Goal: Information Seeking & Learning: Learn about a topic

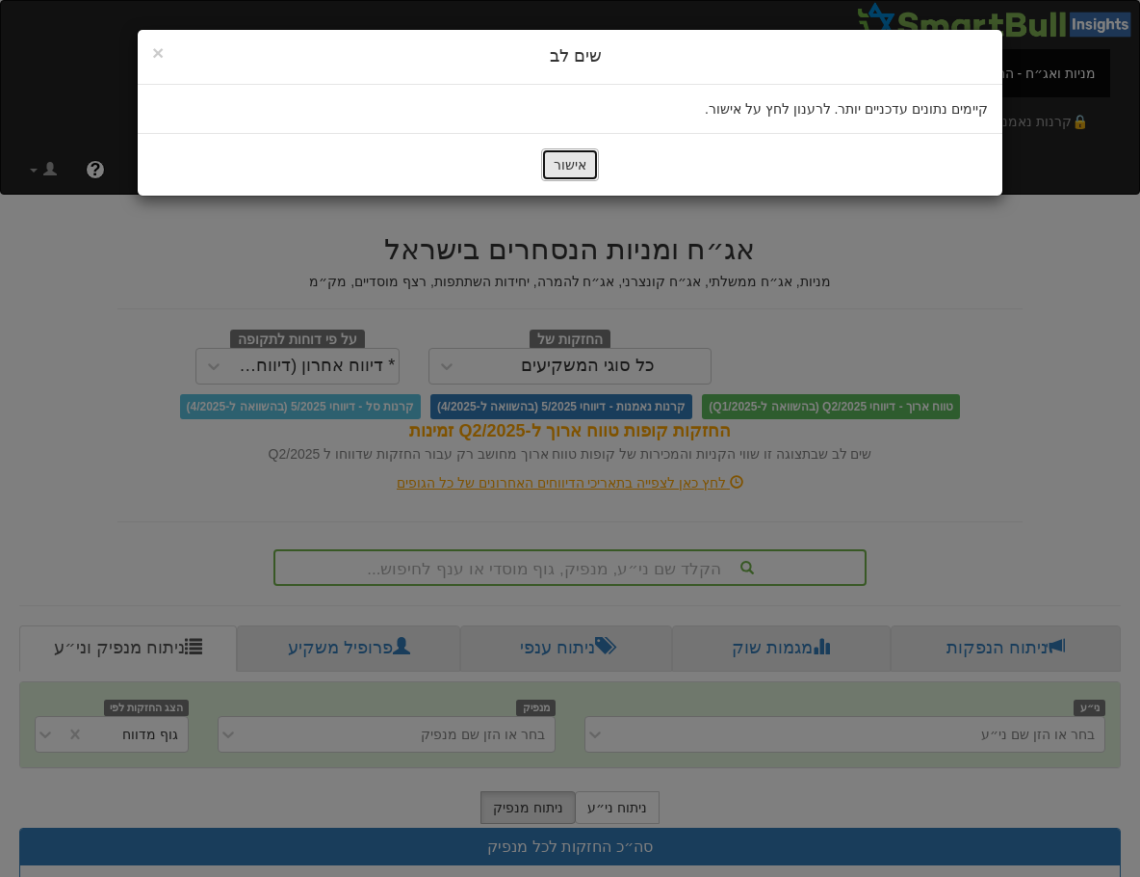
click at [574, 158] on button "אישור" at bounding box center [570, 164] width 58 height 33
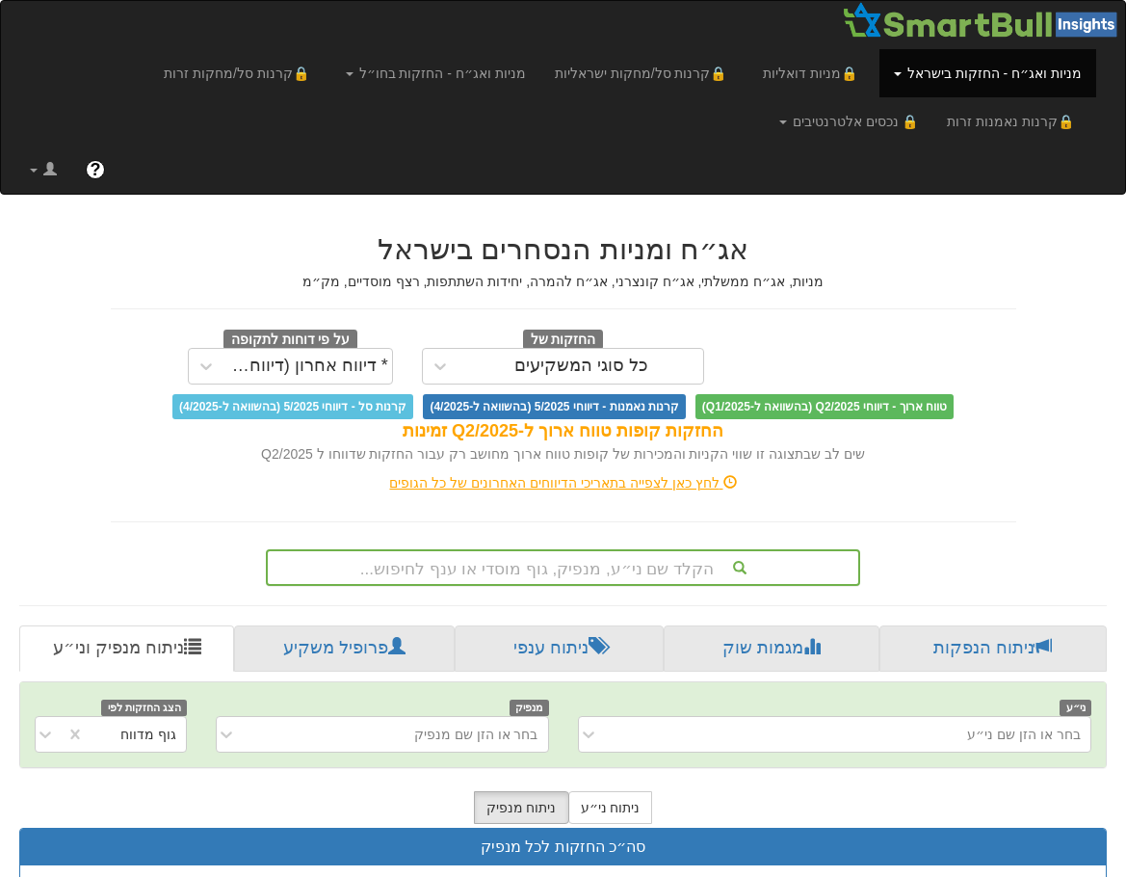
click at [530, 560] on div "הקלד שם ני״ע, מנפיק, גוף מוסדי או ענף לחיפוש..." at bounding box center [563, 567] width 594 height 37
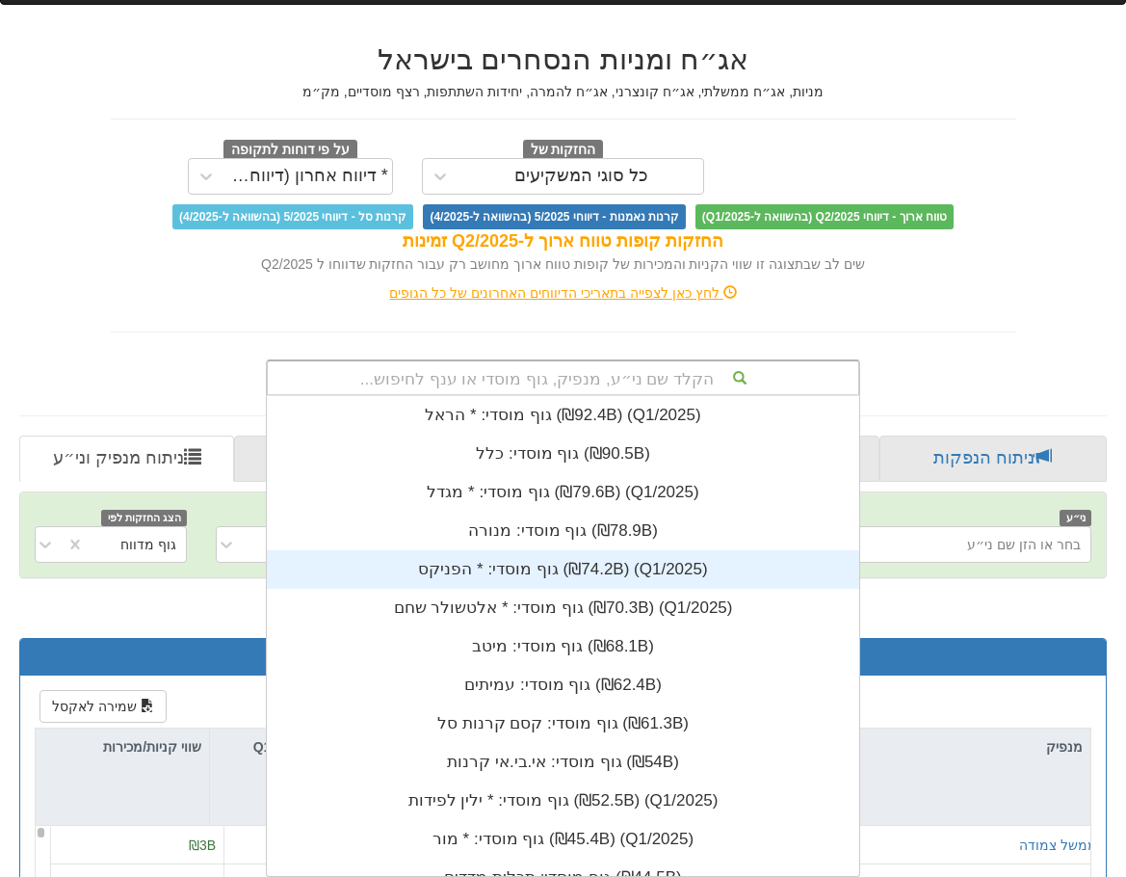
scroll to position [480, 0]
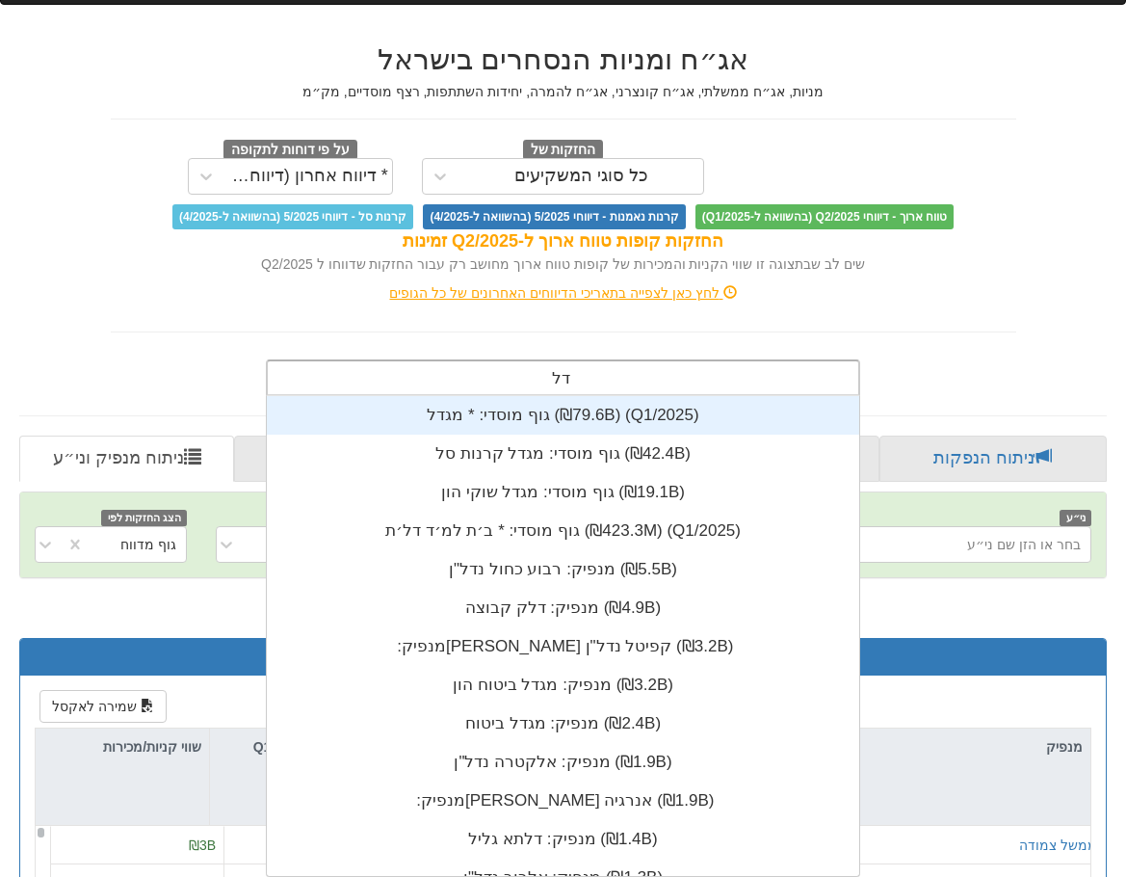
type input "דלת"
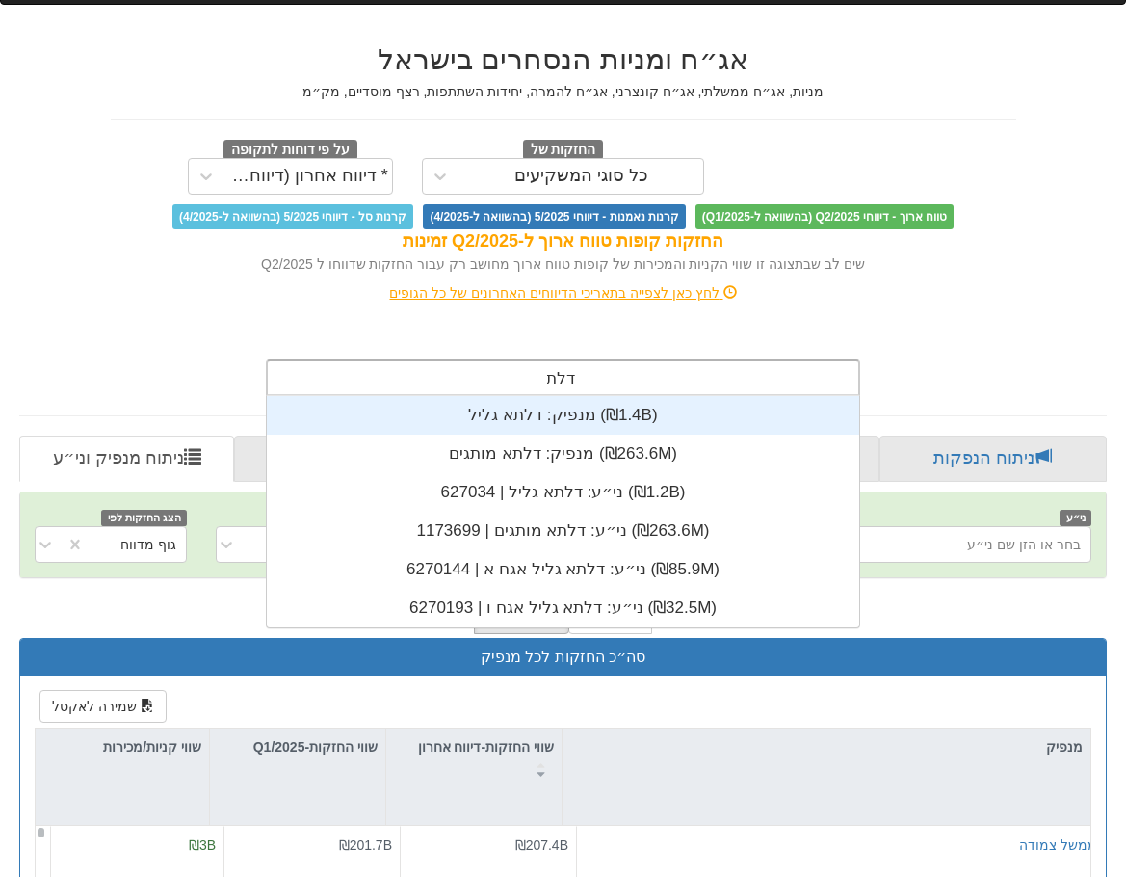
scroll to position [231, 0]
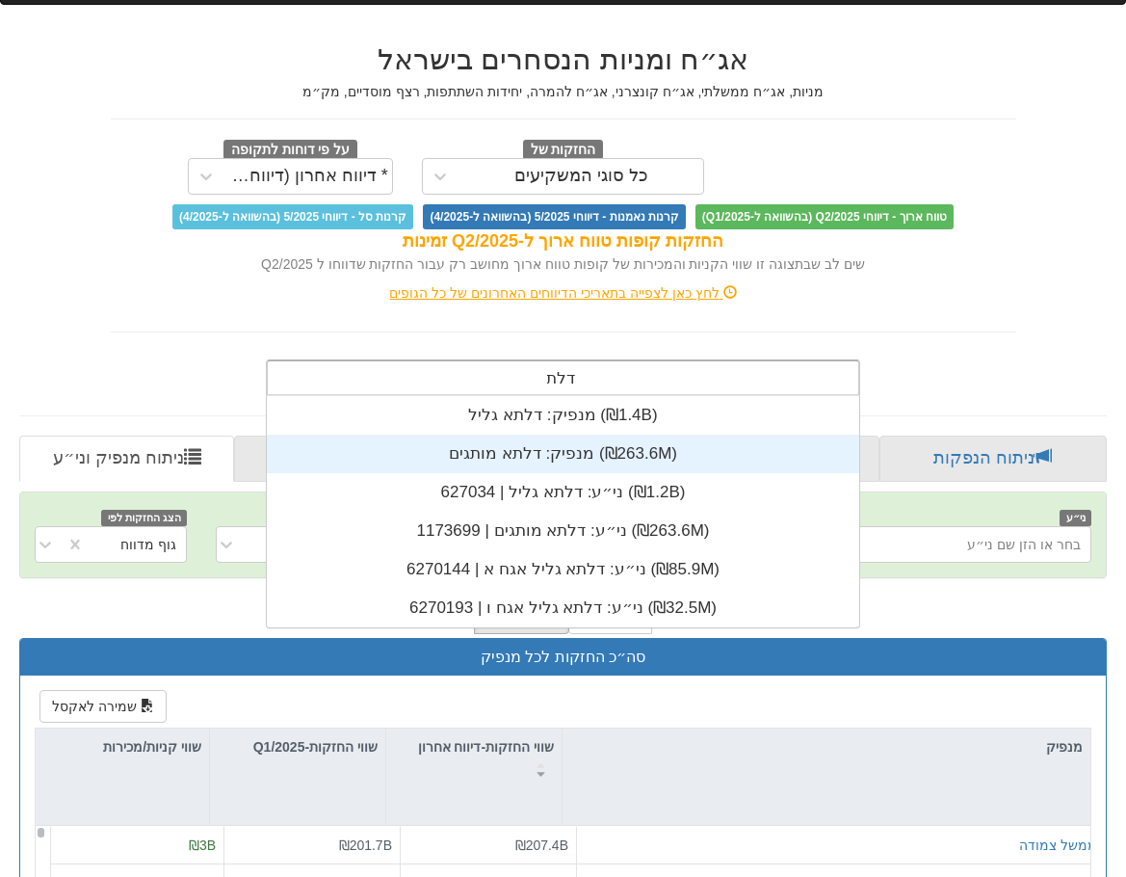
click at [583, 454] on div "מנפיק: ‏דלתא מותגים ‎(₪263.6M)‎" at bounding box center [563, 453] width 592 height 39
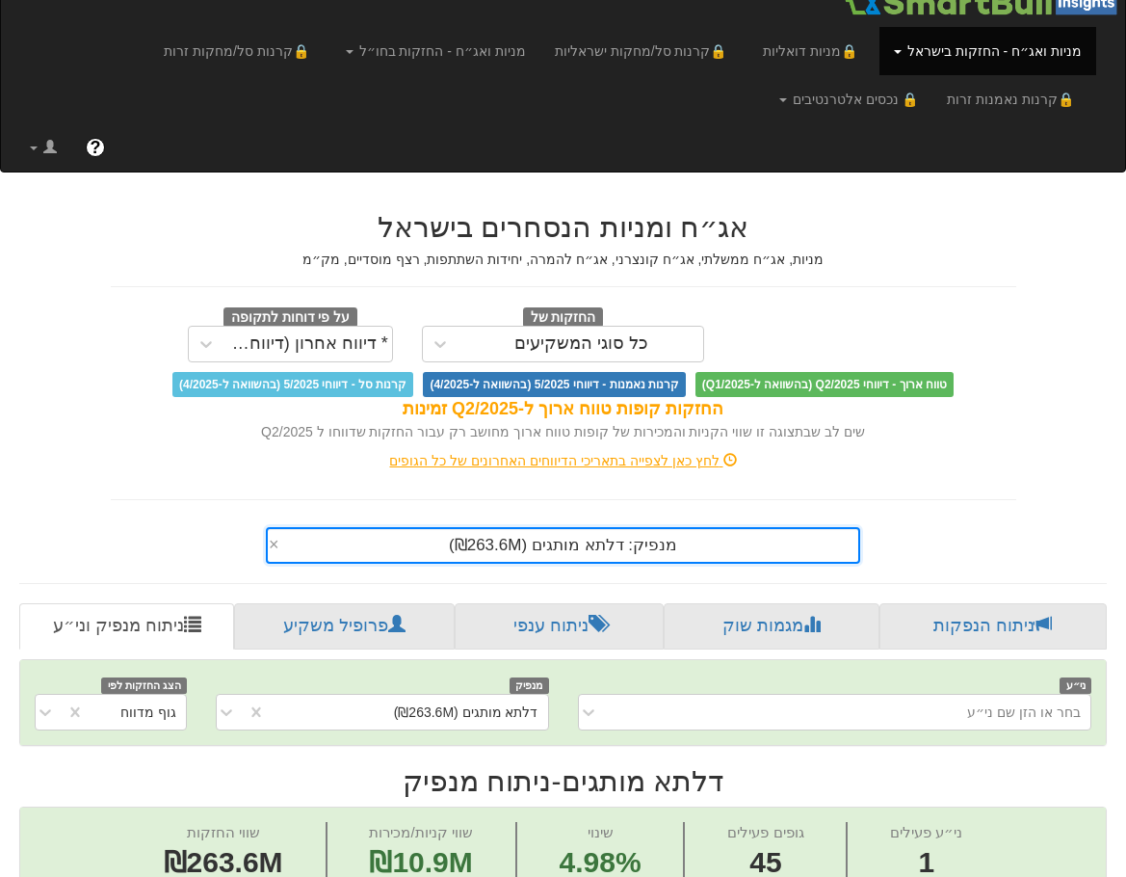
scroll to position [482, 0]
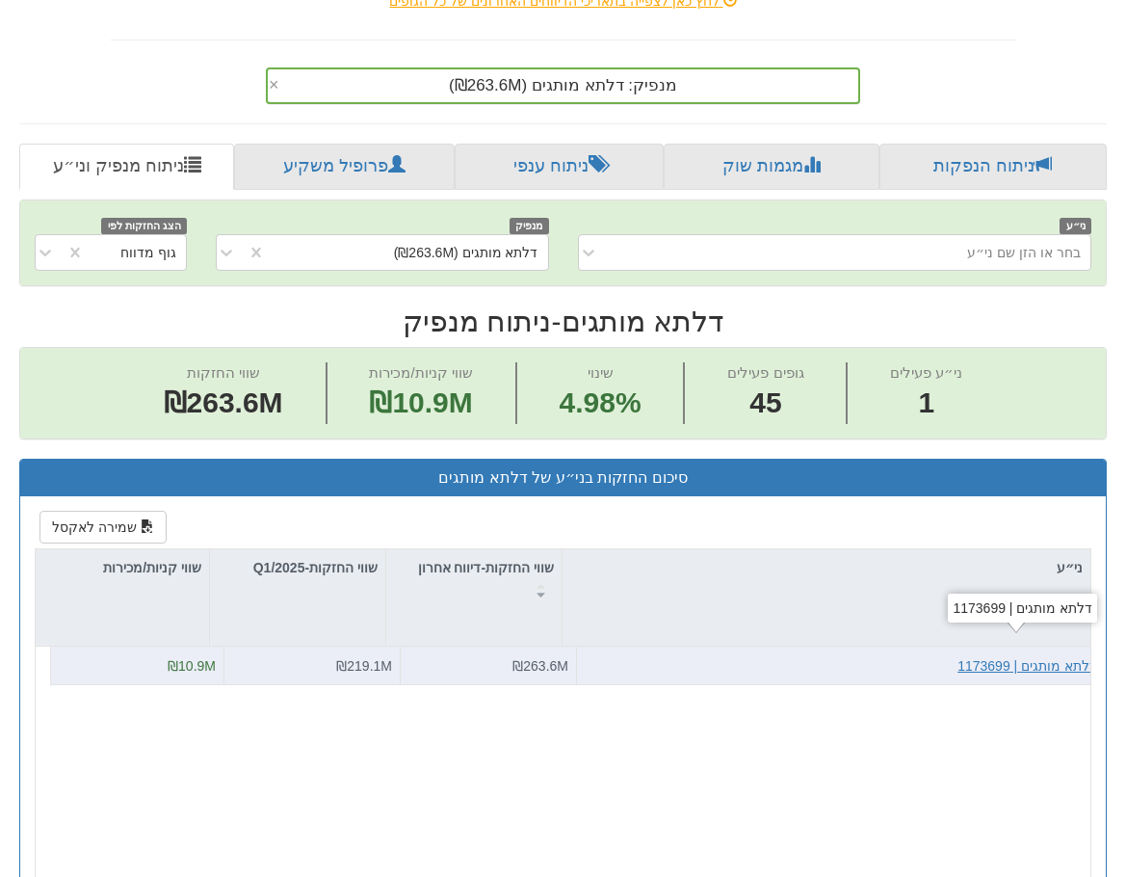
scroll to position [0, 4220]
click at [1017, 670] on div "דלתא מותגים | 1173699" at bounding box center [1027, 665] width 140 height 19
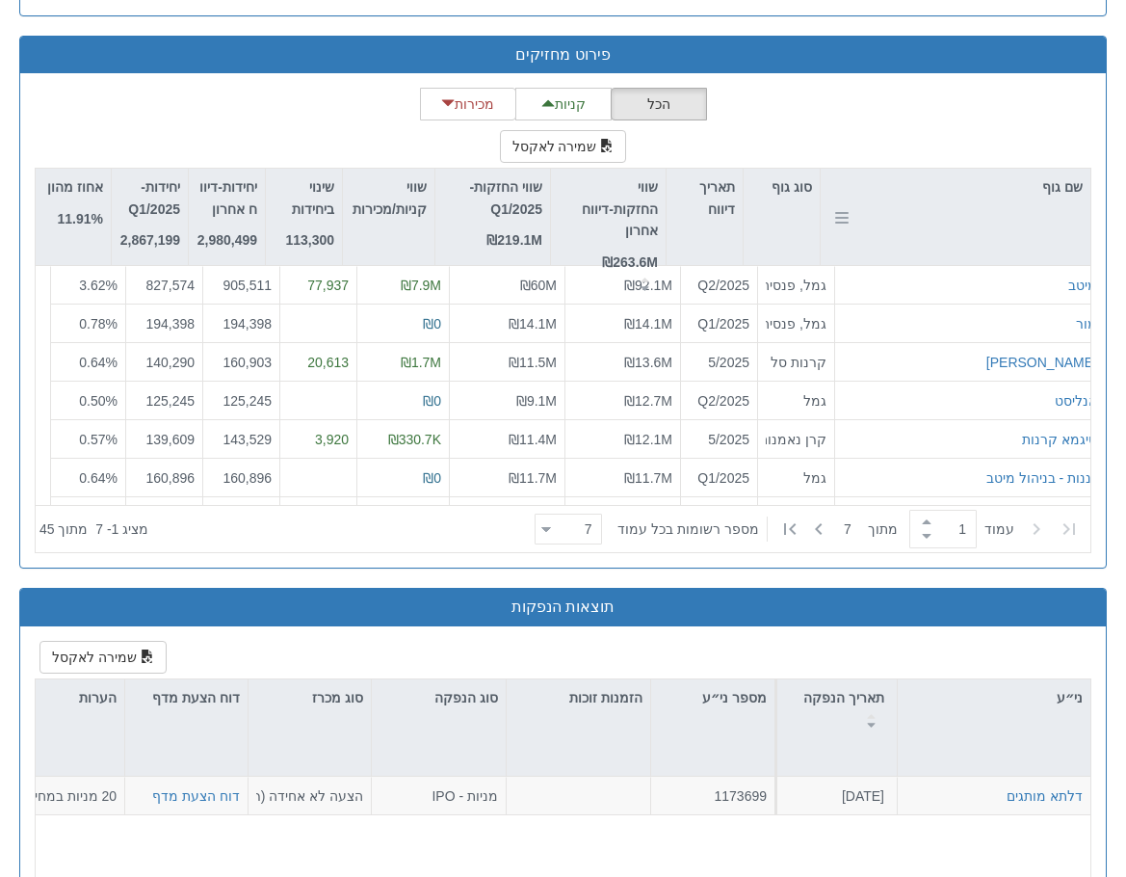
scroll to position [1926, 0]
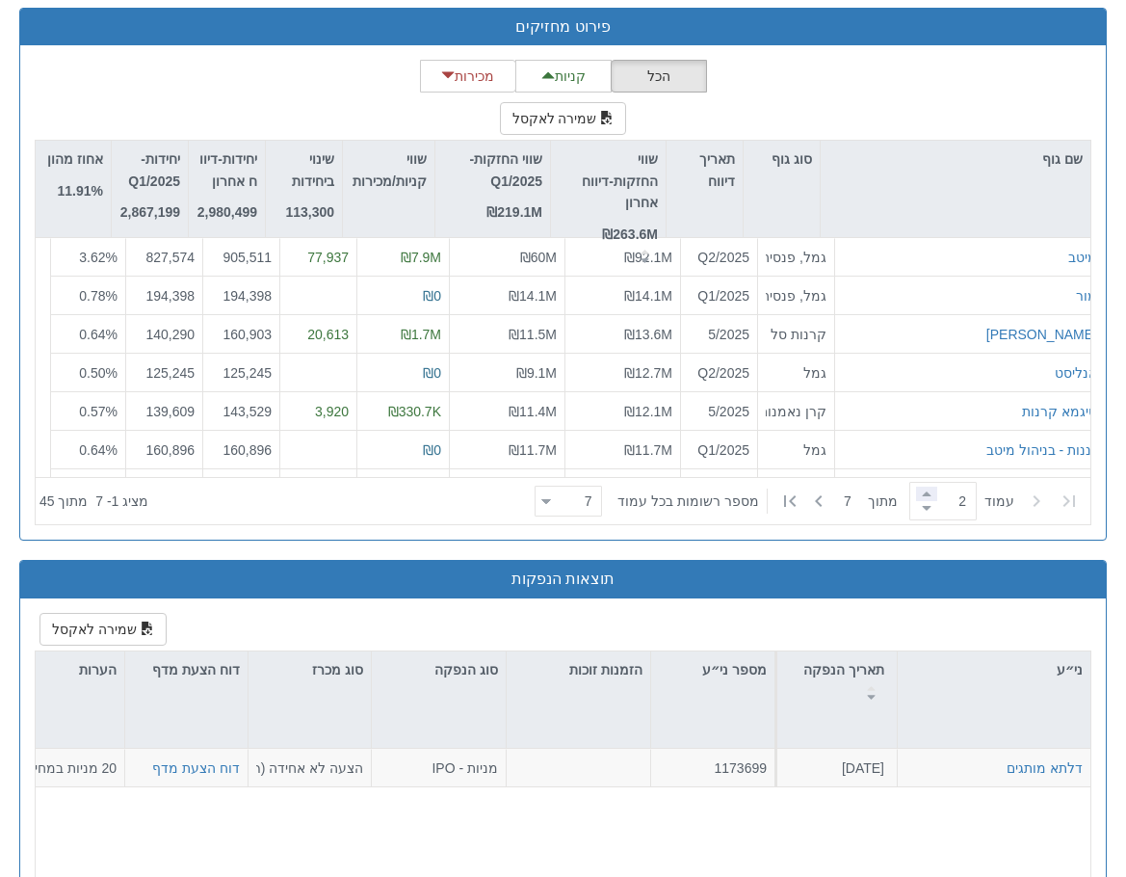
click at [918, 492] on span at bounding box center [926, 493] width 21 height 14
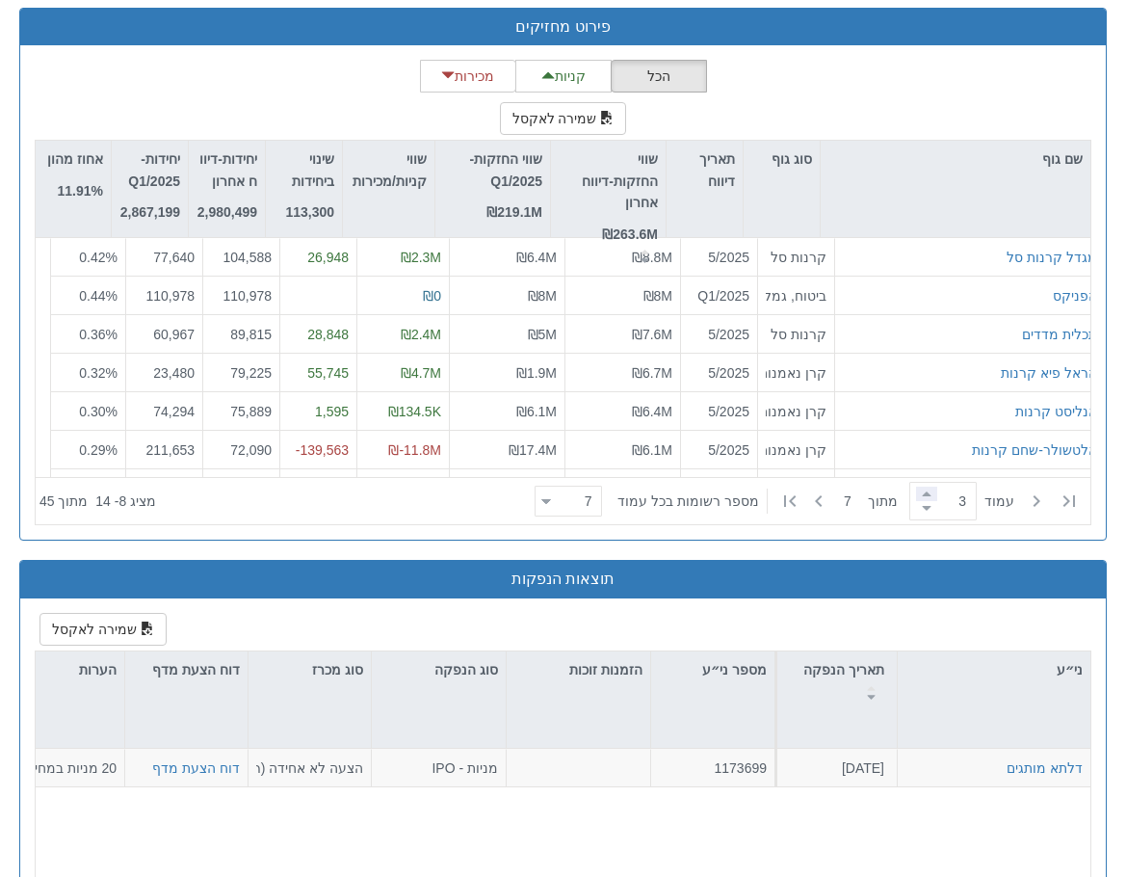
click at [918, 496] on span at bounding box center [926, 493] width 21 height 14
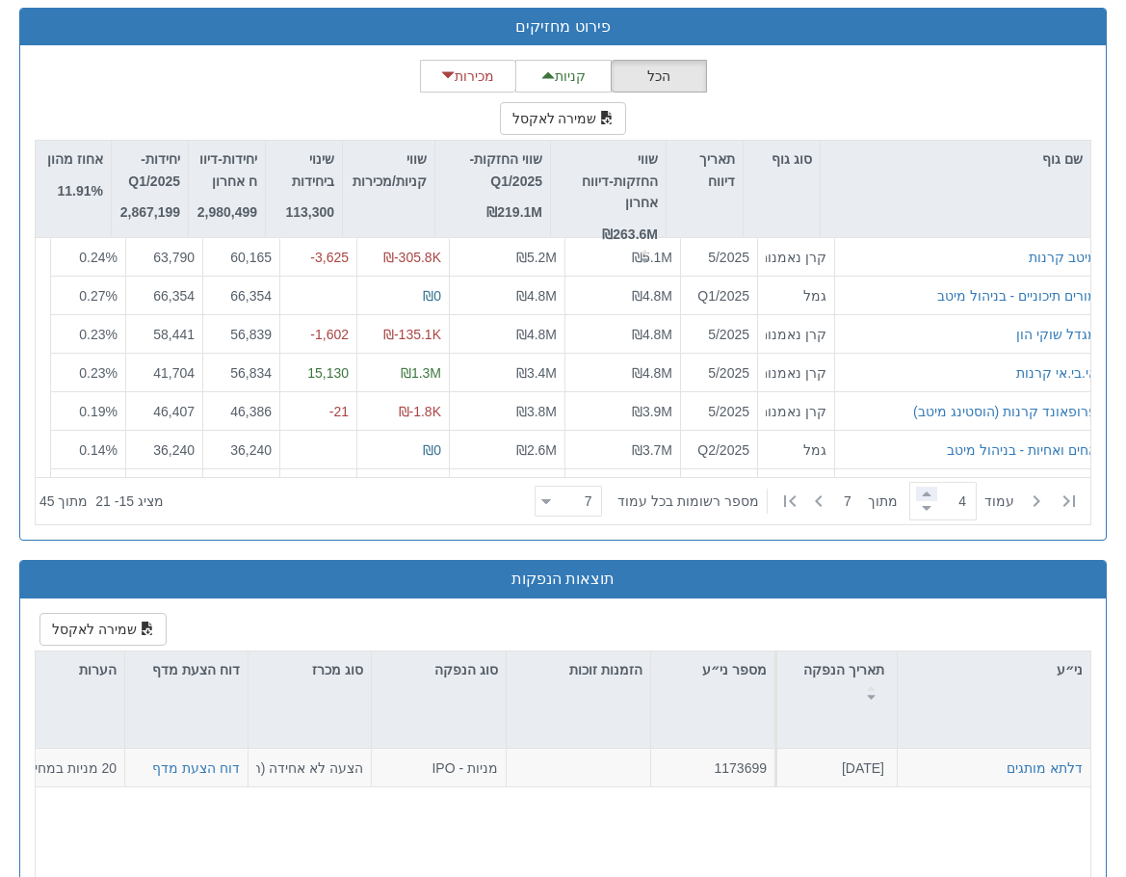
click at [923, 491] on span at bounding box center [926, 493] width 21 height 14
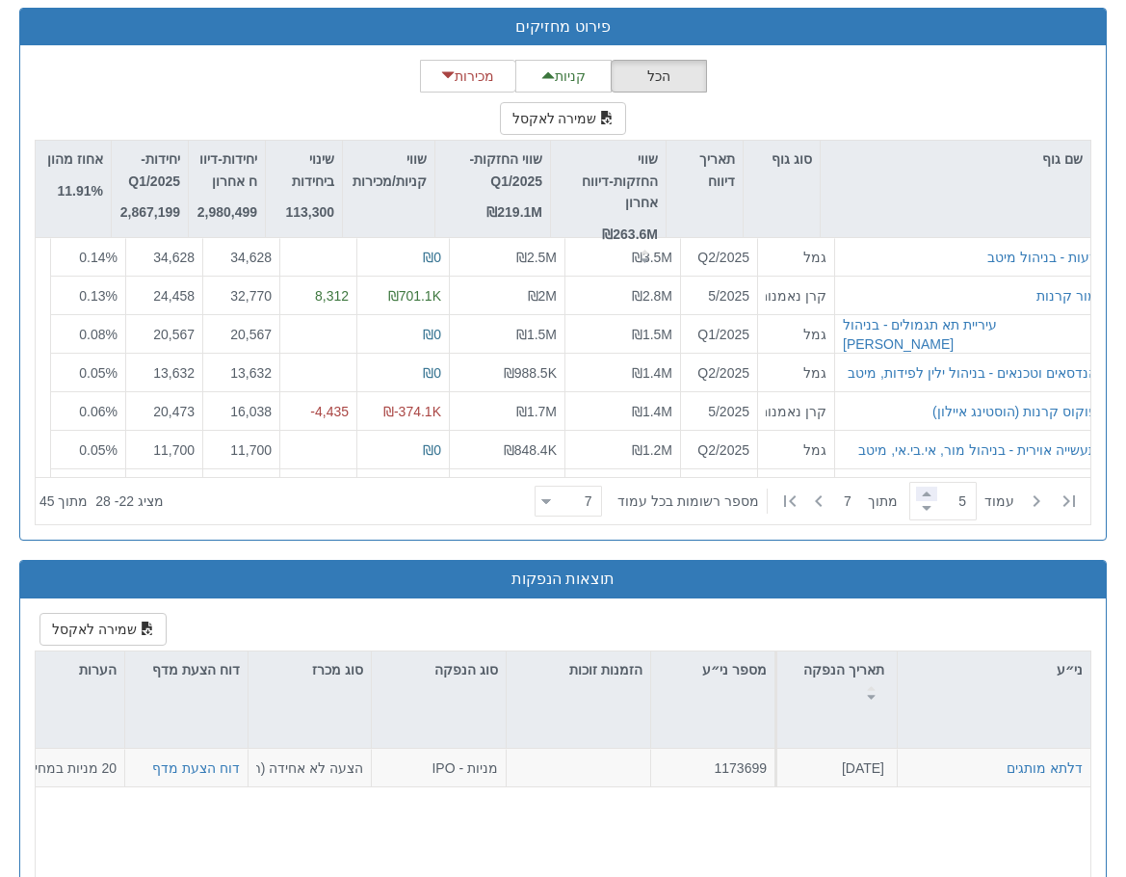
click at [923, 491] on span at bounding box center [926, 493] width 21 height 14
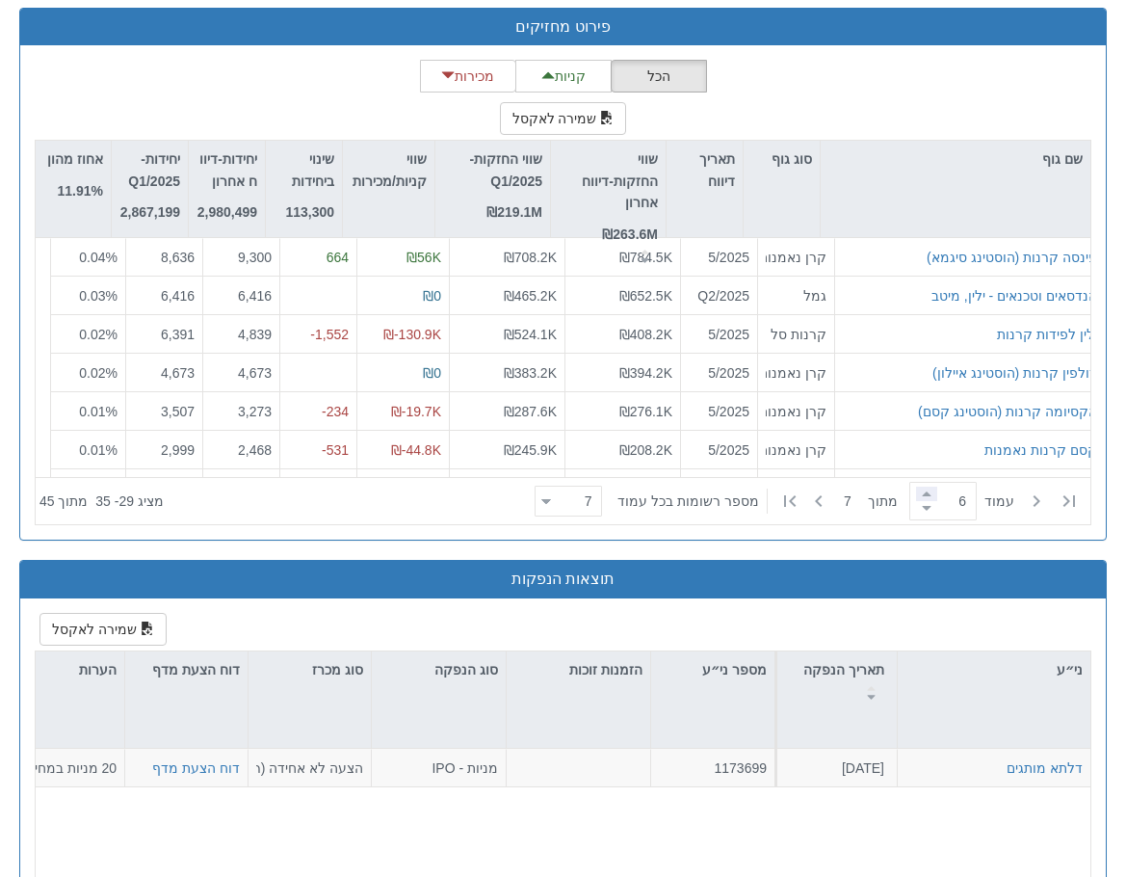
click at [923, 491] on span at bounding box center [926, 493] width 21 height 14
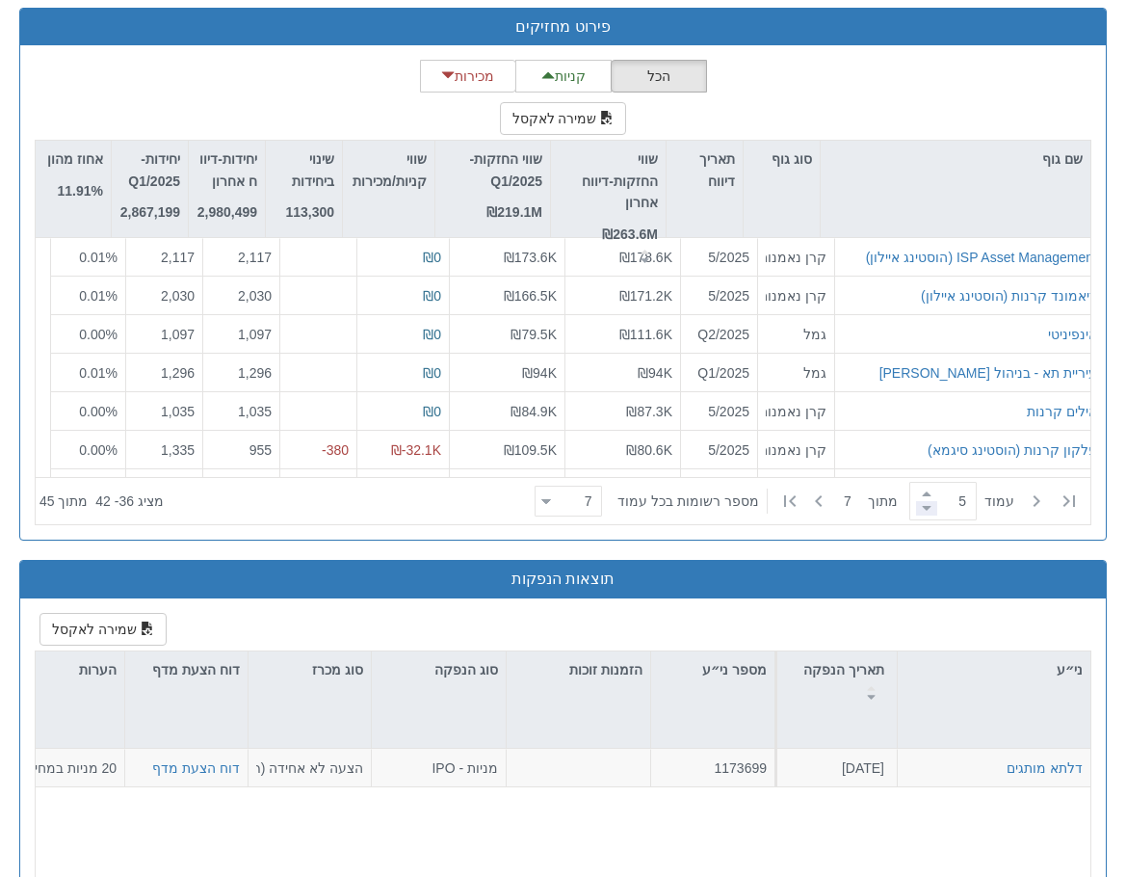
click at [923, 511] on span at bounding box center [926, 508] width 21 height 14
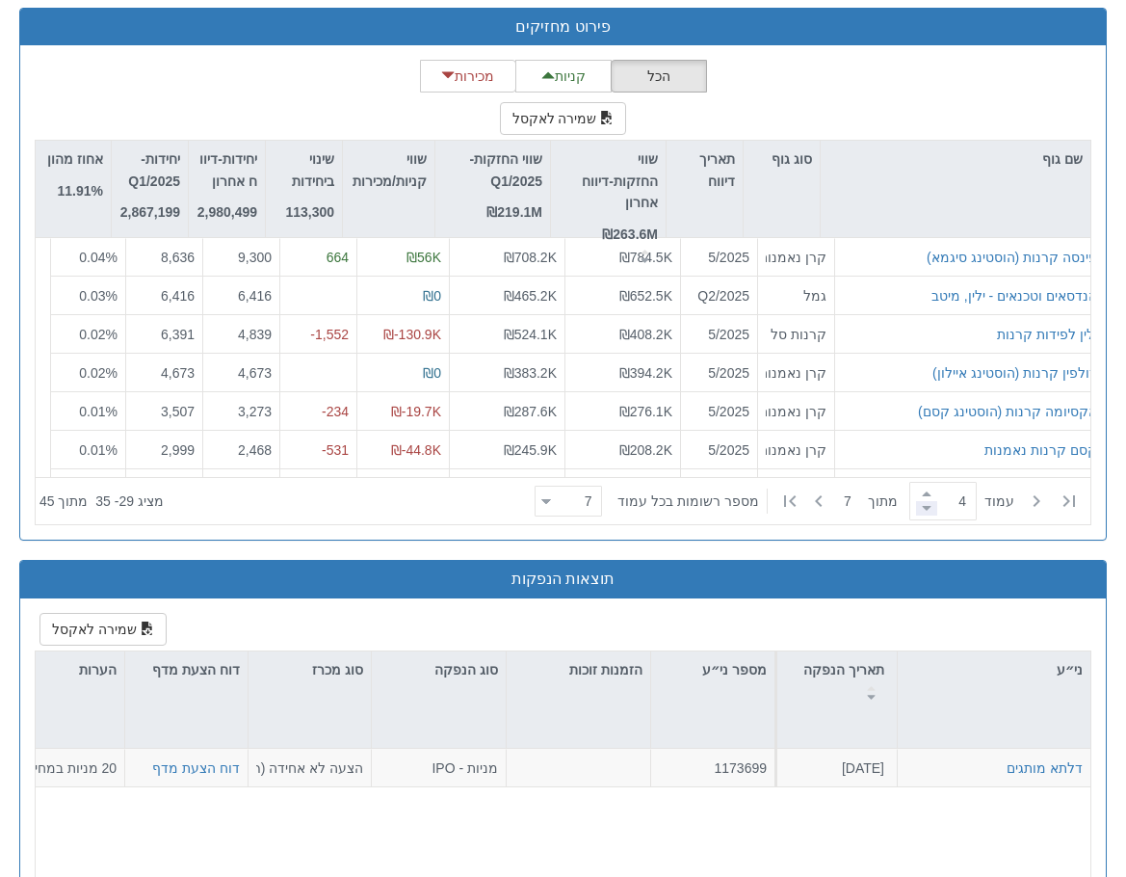
click at [923, 511] on span at bounding box center [926, 508] width 21 height 14
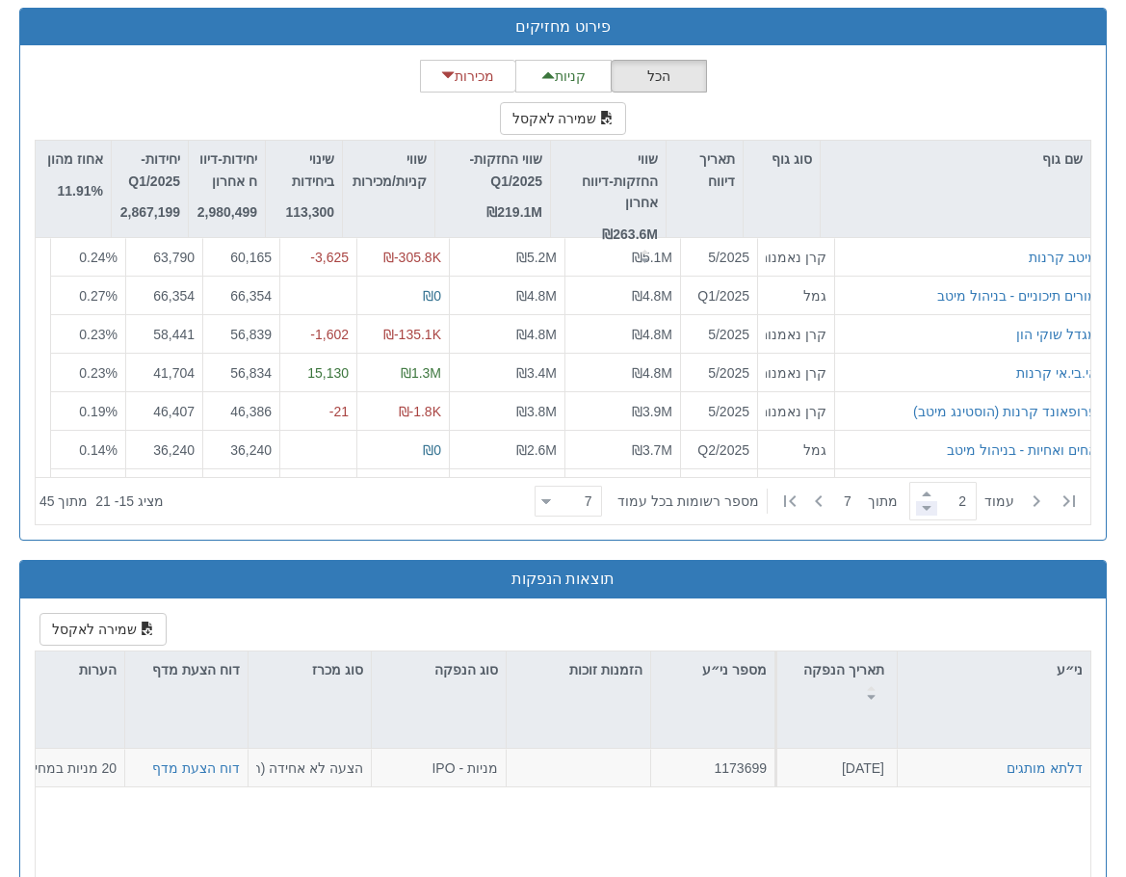
click at [923, 511] on span at bounding box center [926, 508] width 21 height 14
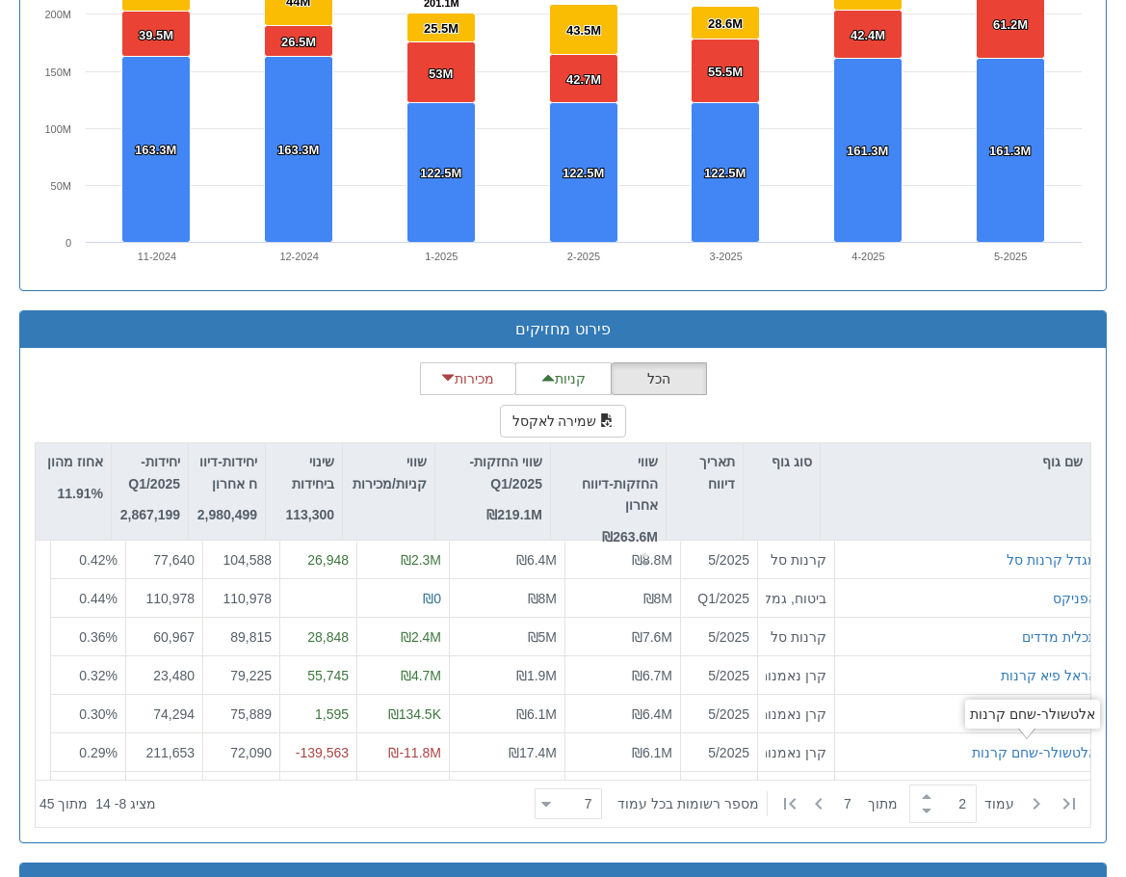
scroll to position [1637, 0]
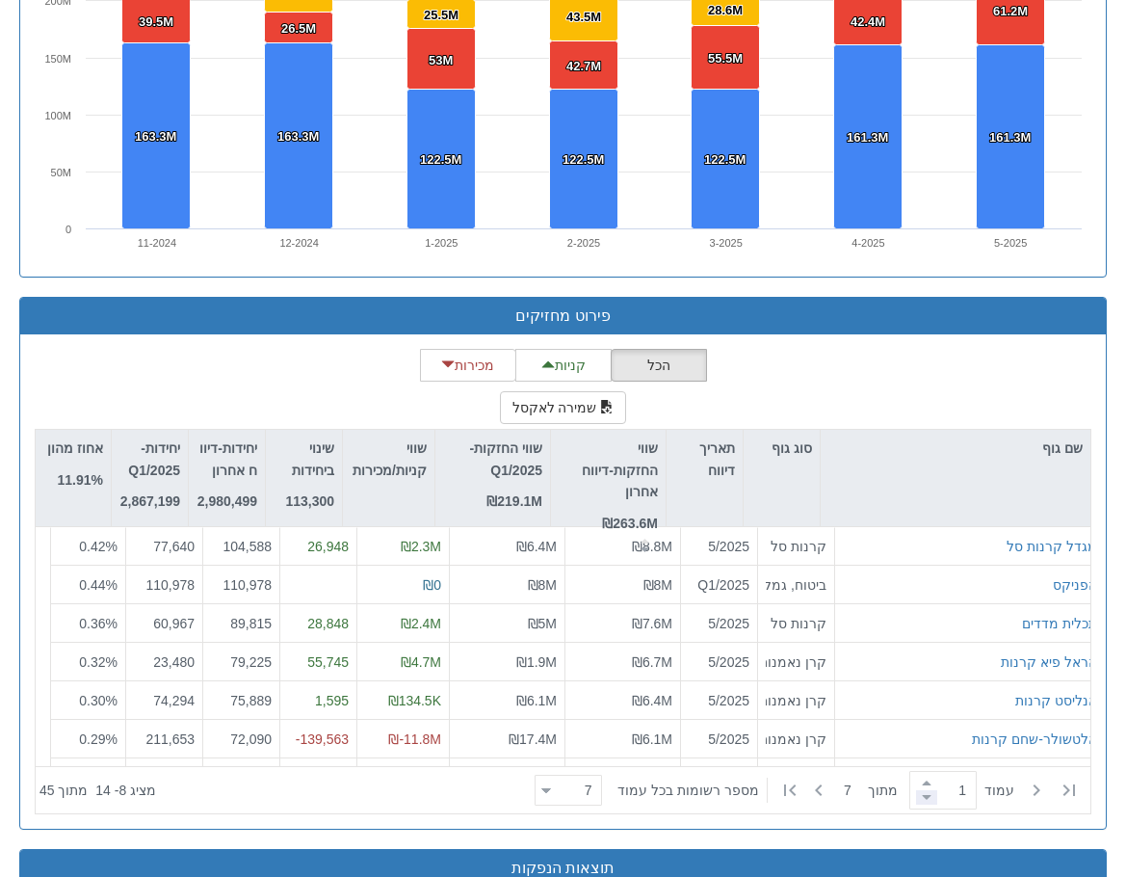
click at [916, 801] on span at bounding box center [926, 797] width 21 height 14
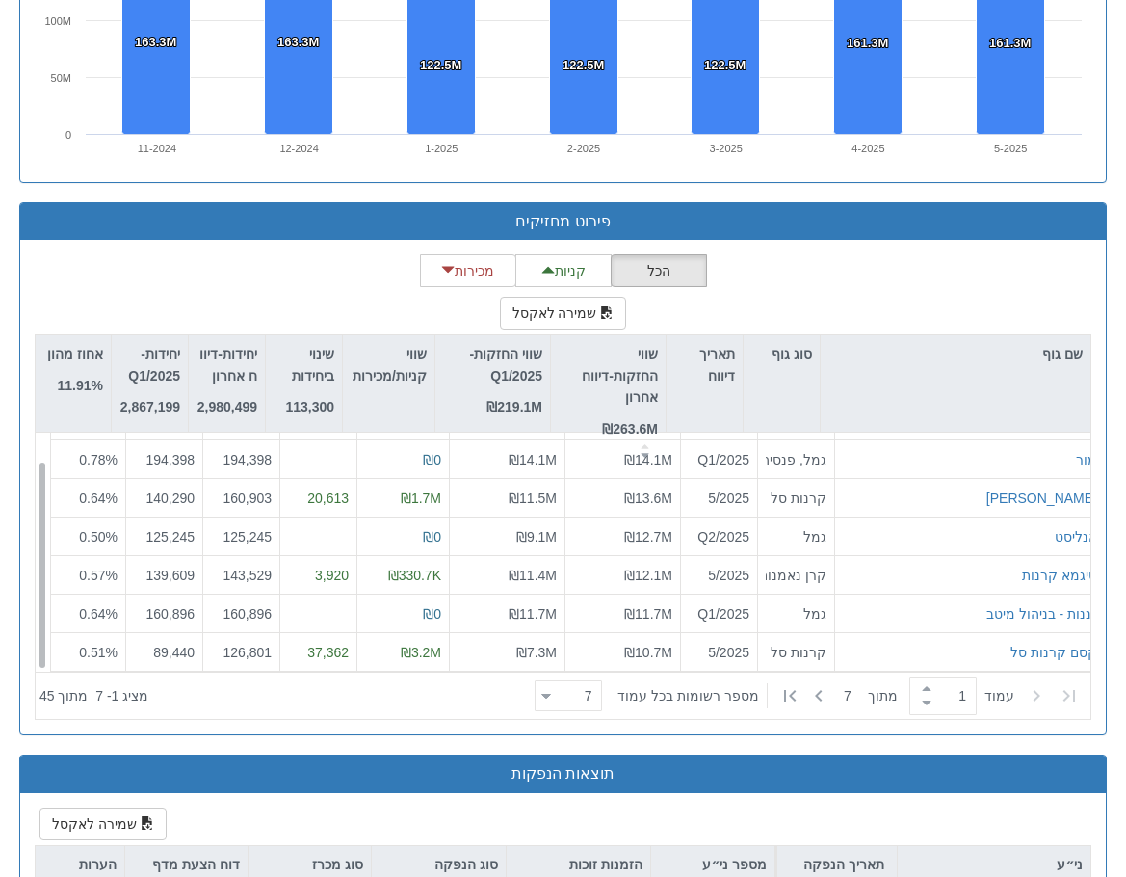
scroll to position [1734, 0]
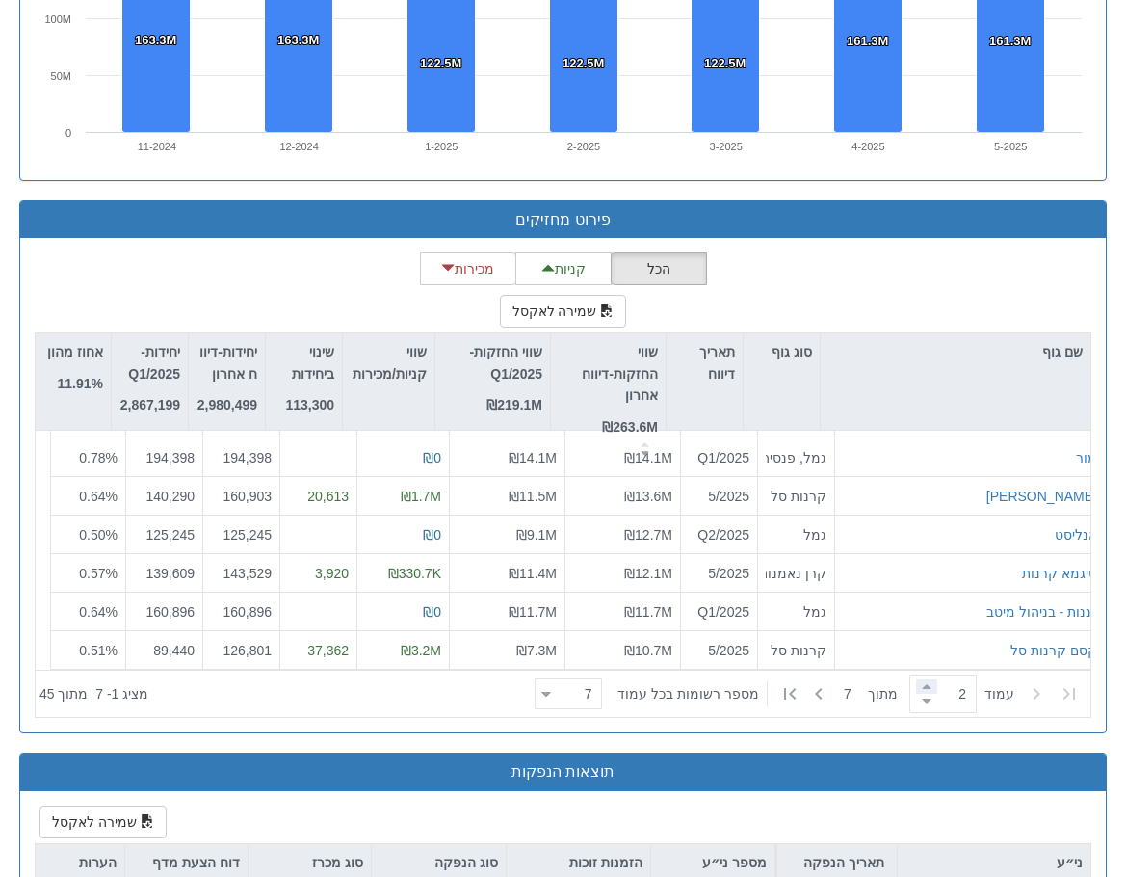
click at [926, 687] on span at bounding box center [926, 686] width 21 height 14
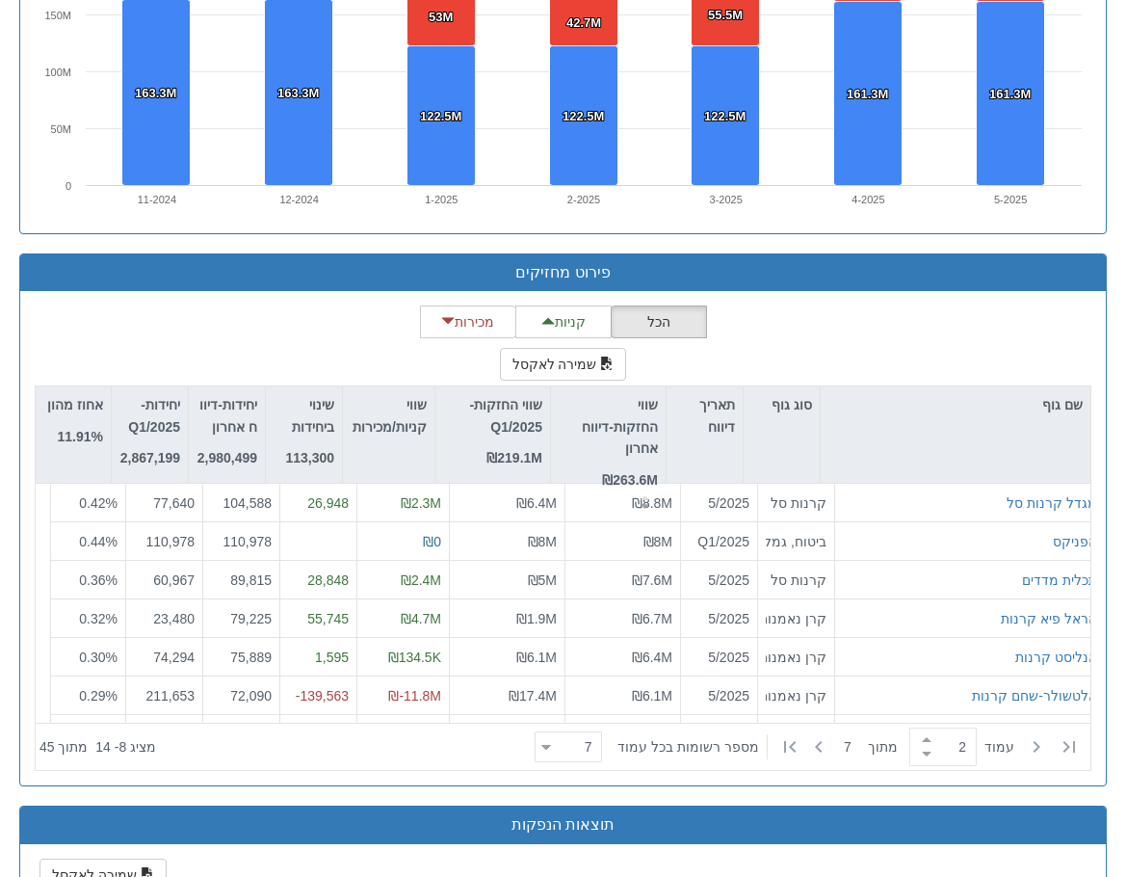
scroll to position [1830, 0]
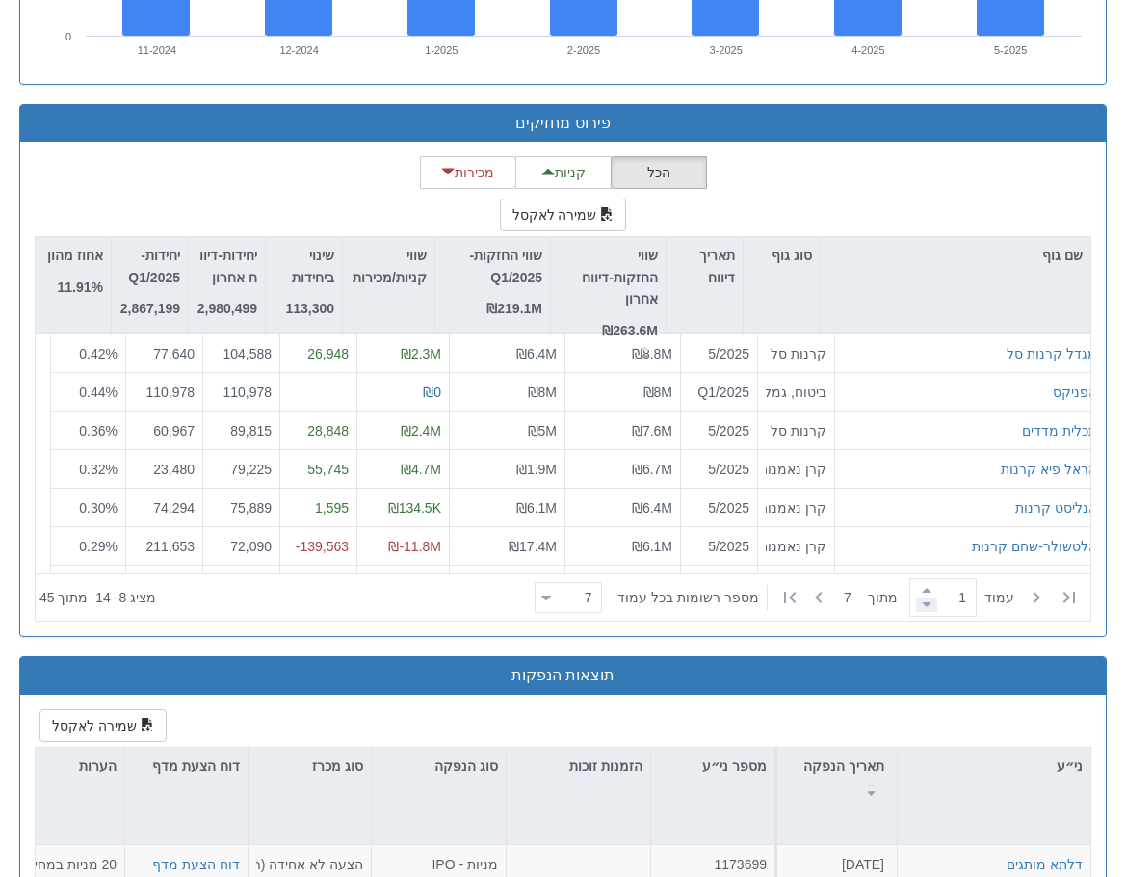
click at [919, 606] on span at bounding box center [926, 604] width 21 height 14
type input "1"
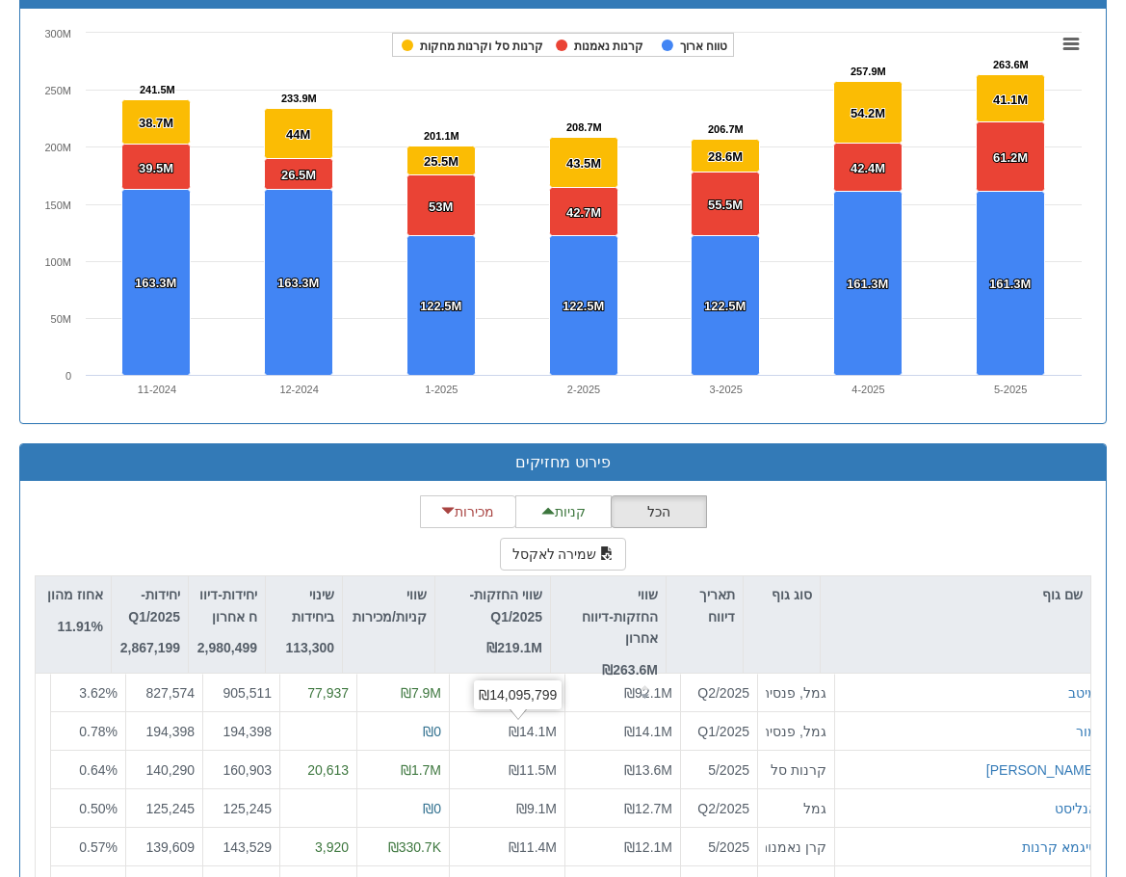
scroll to position [1156, 0]
